Goal: Task Accomplishment & Management: Complete application form

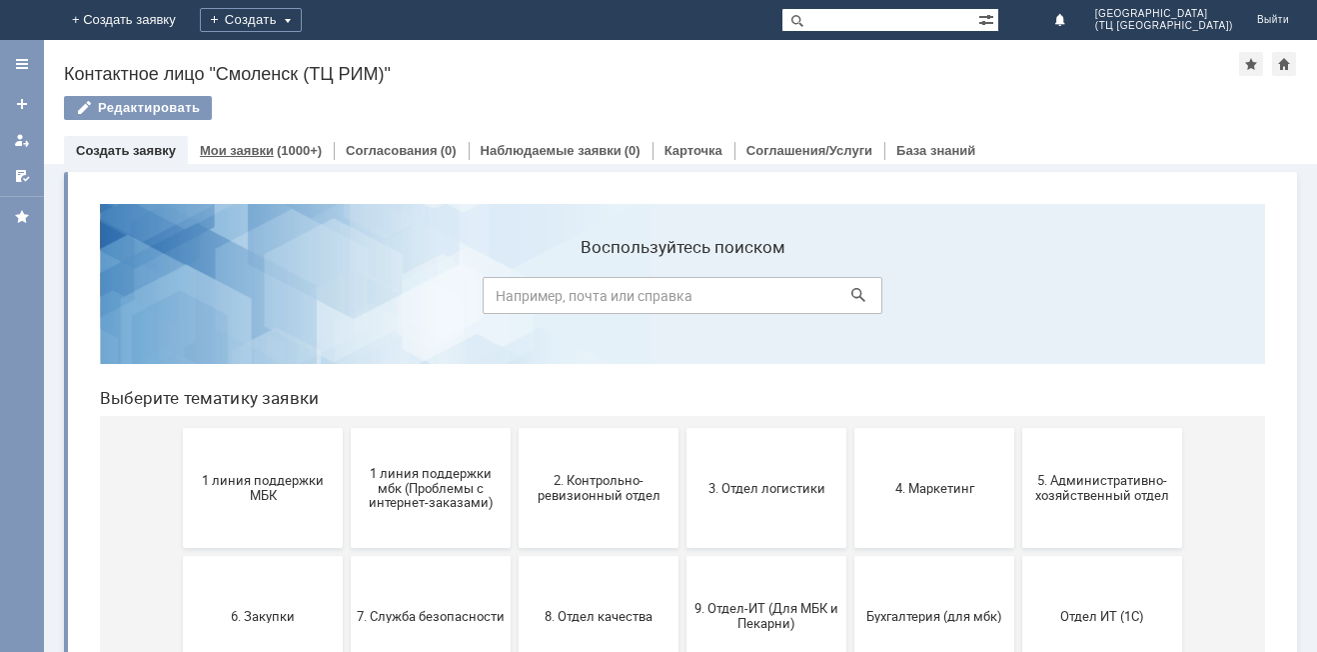
click at [277, 153] on div "(1000+)" at bounding box center [299, 150] width 45 height 15
click at [572, 488] on span "2. Контрольно-ревизионный отдел" at bounding box center [599, 488] width 148 height 30
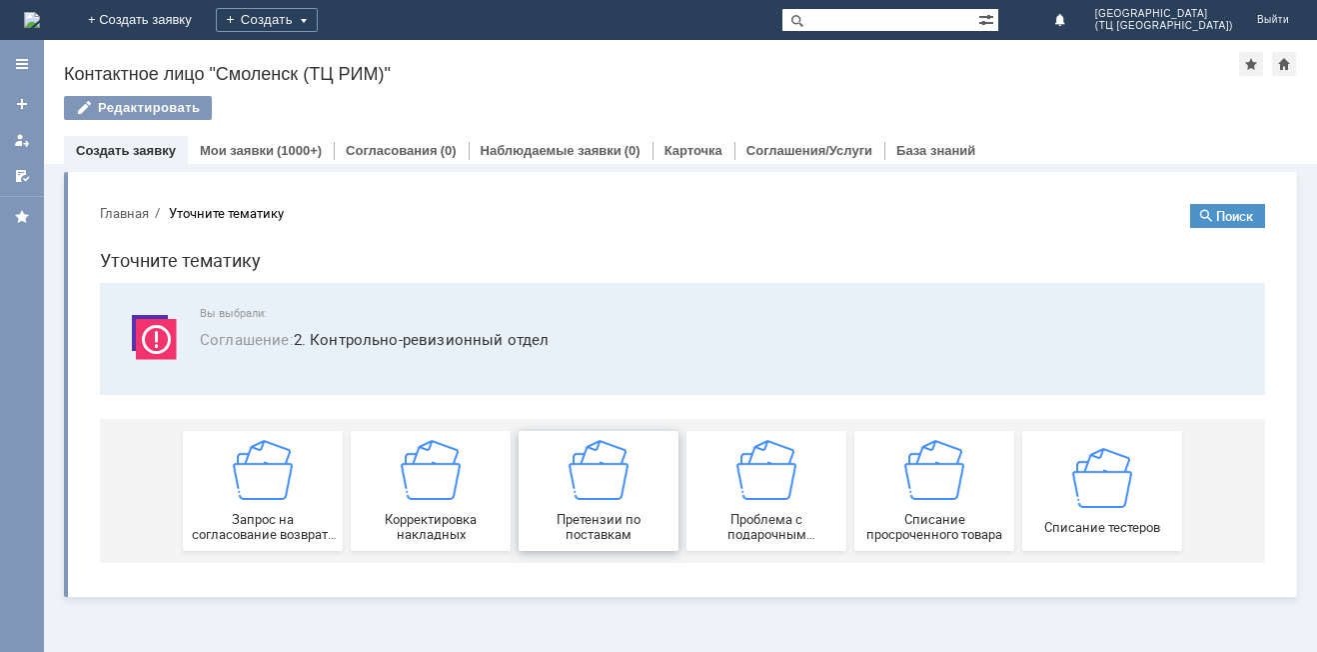
click at [593, 502] on div "Претензии по поставкам" at bounding box center [599, 491] width 148 height 102
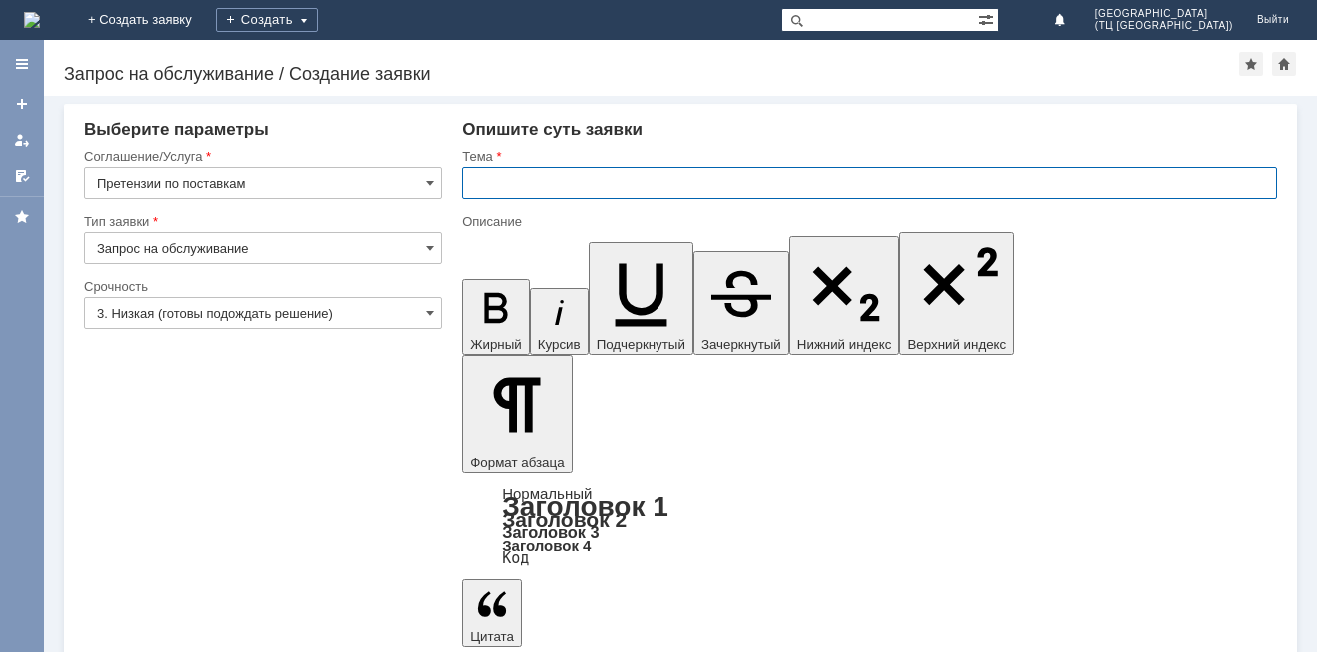
click at [506, 180] on input "text" at bounding box center [869, 183] width 815 height 32
type input "выгрузка накладных"
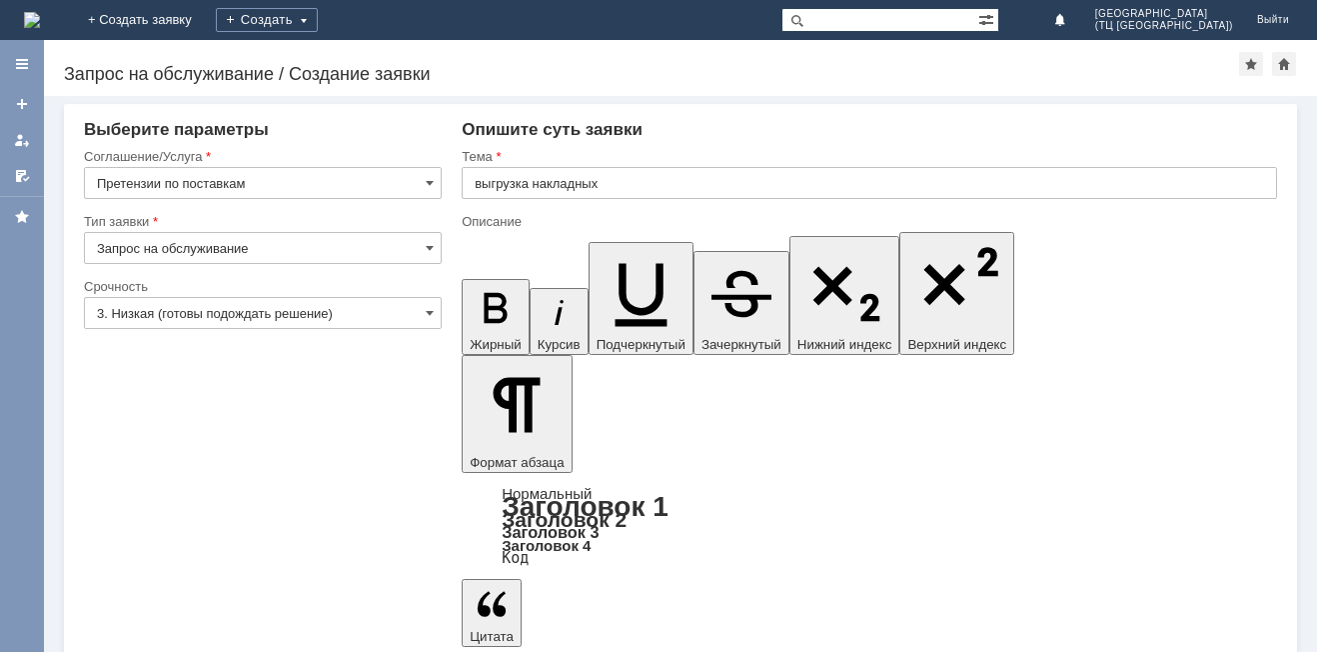
drag, startPoint x: 508, startPoint y: 5316, endPoint x: 504, endPoint y: 5327, distance: 11.7
click at [205, 311] on input "3. Низкая (готовы подождать решение)" at bounding box center [263, 313] width 358 height 32
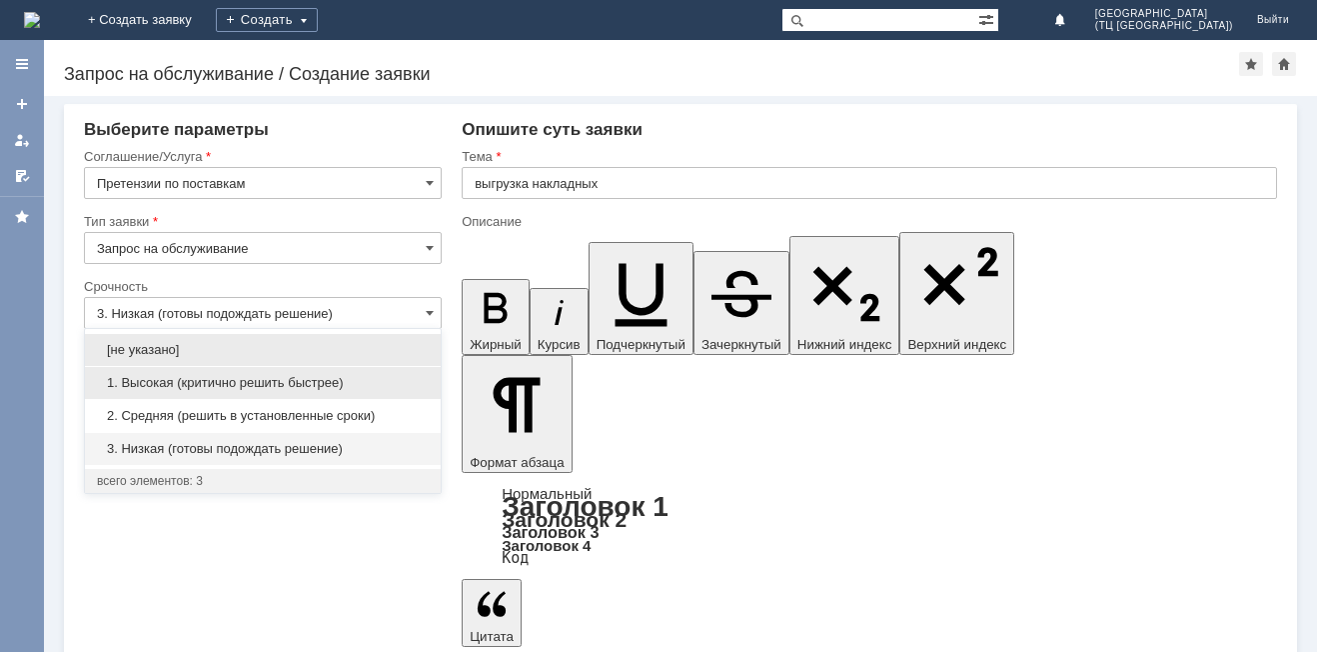
click at [203, 385] on span "1. Высокая (критично решить быстрее)" at bounding box center [263, 383] width 332 height 16
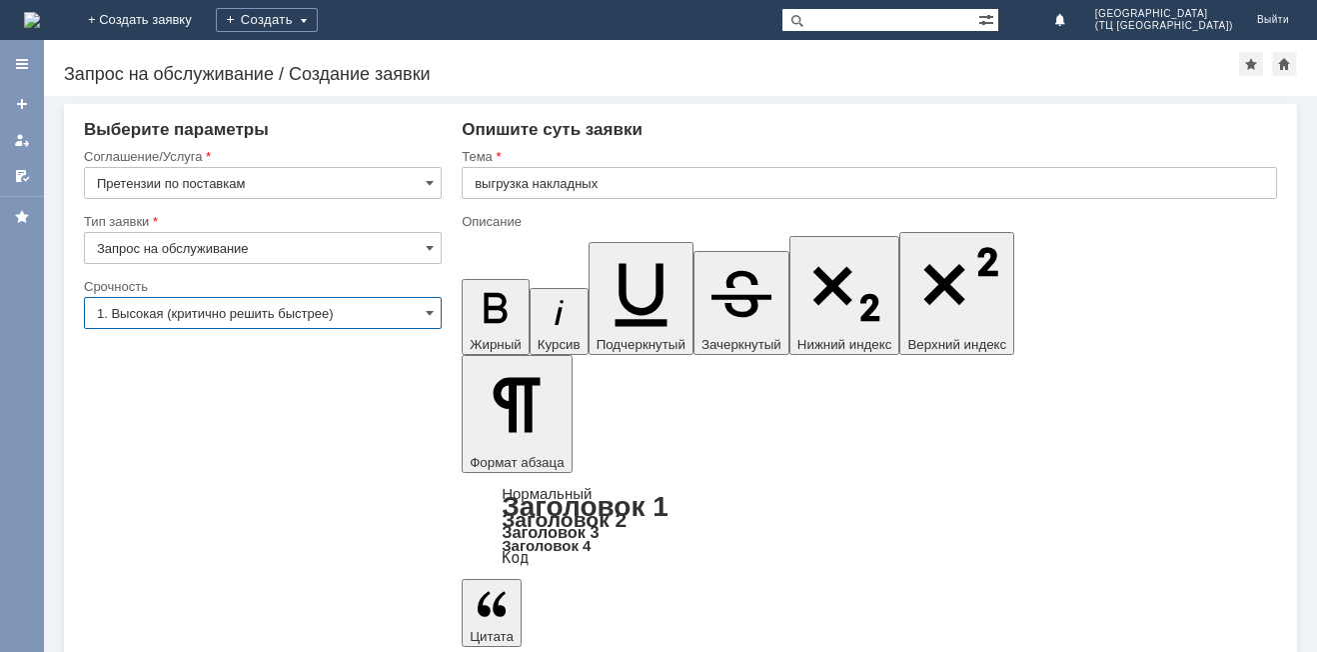
type input "1. Высокая (критично решить быстрее)"
